Goal: Navigation & Orientation: Find specific page/section

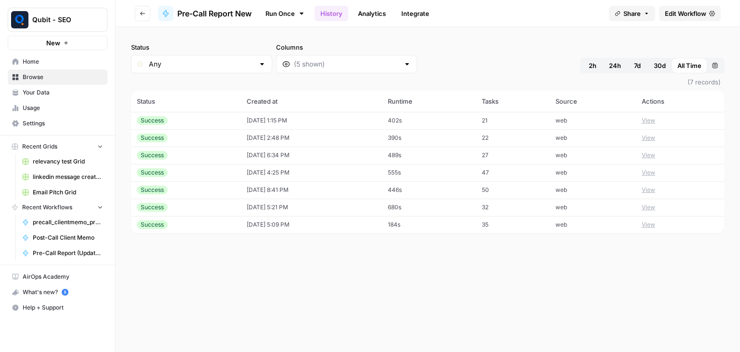
click at [84, 331] on div "Qubit - SEO New Home Browse Your Data Usage Settings Recent Grids relevancy tes…" at bounding box center [57, 176] width 115 height 352
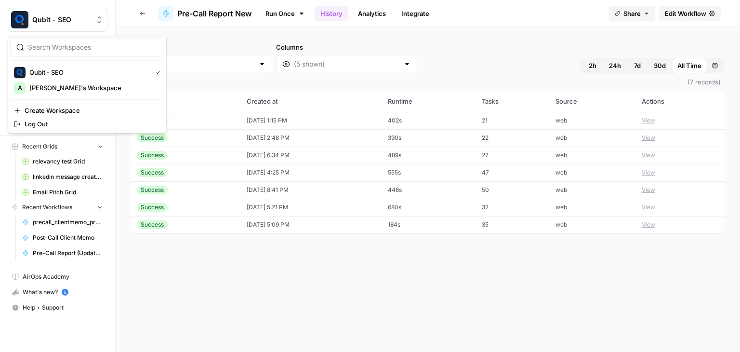
click at [57, 12] on button "Qubit - SEO" at bounding box center [58, 20] width 100 height 24
click at [55, 74] on span "Qubit - SEO" at bounding box center [88, 72] width 119 height 10
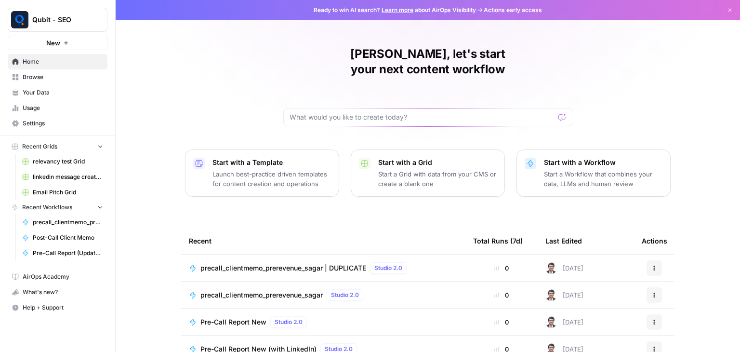
click at [31, 76] on span "Browse" at bounding box center [63, 77] width 80 height 9
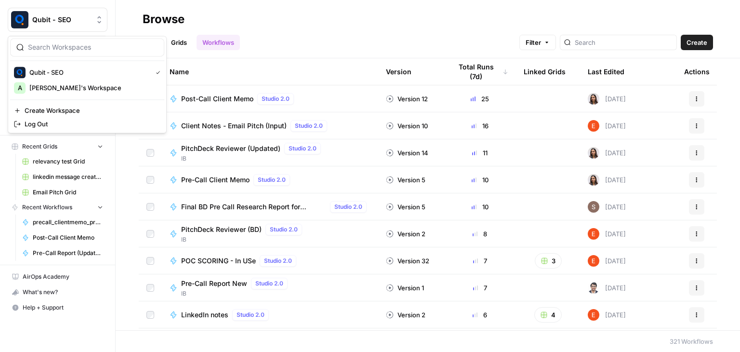
click at [45, 20] on span "Qubit - SEO" at bounding box center [61, 20] width 58 height 10
